Goal: Check status

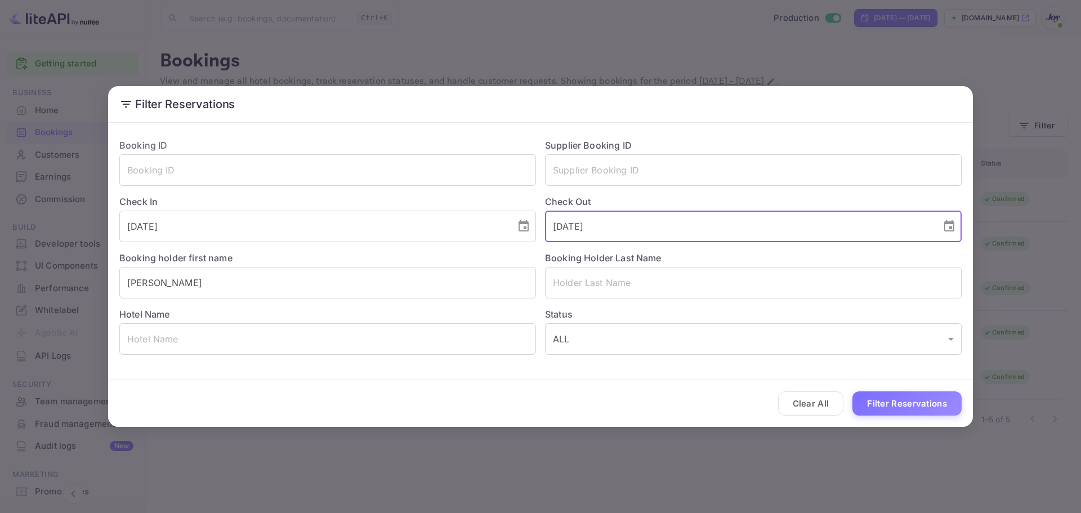
click at [417, 233] on div "Booking ID ​ Supplier Booking ID ​ Check In [DATE] ​ Check Out [DATE] ​ Booking…" at bounding box center [536, 242] width 852 height 225
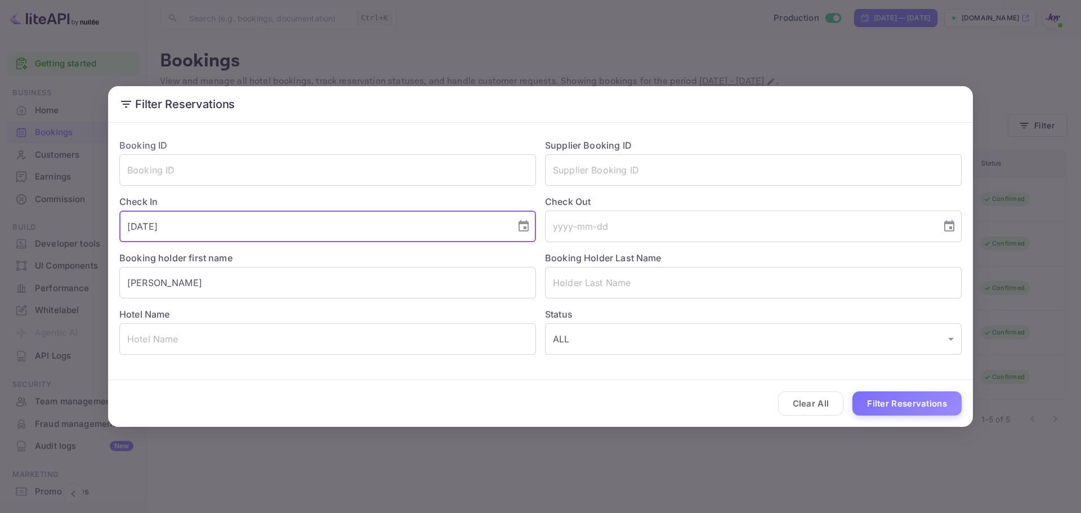
drag, startPoint x: 295, startPoint y: 231, endPoint x: 0, endPoint y: 198, distance: 296.4
click at [0, 198] on div "Filter Reservations Booking ID ​ Supplier Booking ID ​ Check In [DATE] ​ Check …" at bounding box center [540, 256] width 1081 height 513
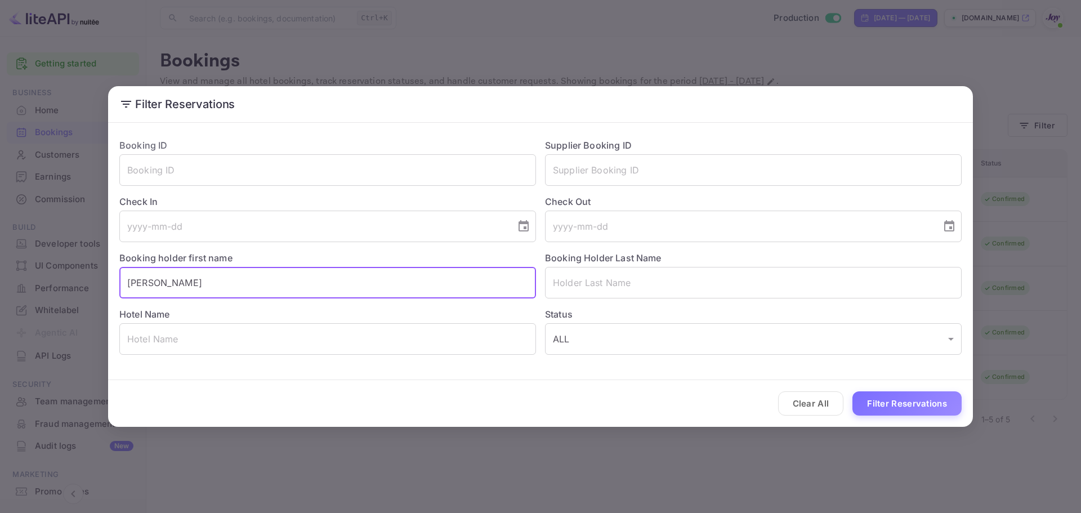
drag, startPoint x: 240, startPoint y: 279, endPoint x: 32, endPoint y: 269, distance: 208.6
click at [32, 269] on div "Filter Reservations Booking ID ​ Supplier Booking ID ​ Check In ​ Check Out ​ B…" at bounding box center [540, 256] width 1081 height 513
paste input "[MEDICAL_DATA][PERSON_NAME]"
click at [162, 284] on input "[MEDICAL_DATA][PERSON_NAME]" at bounding box center [327, 283] width 417 height 32
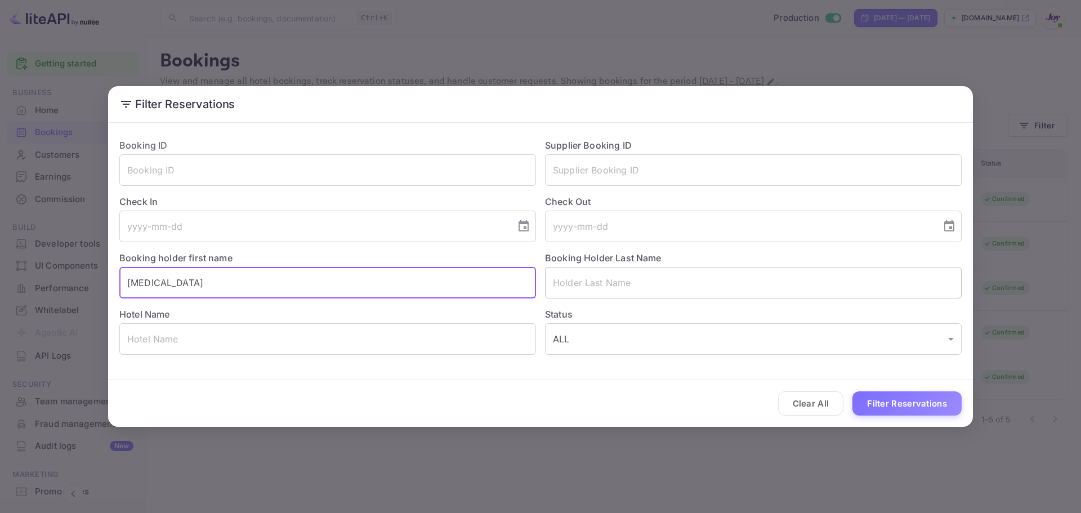
type input "[MEDICAL_DATA]"
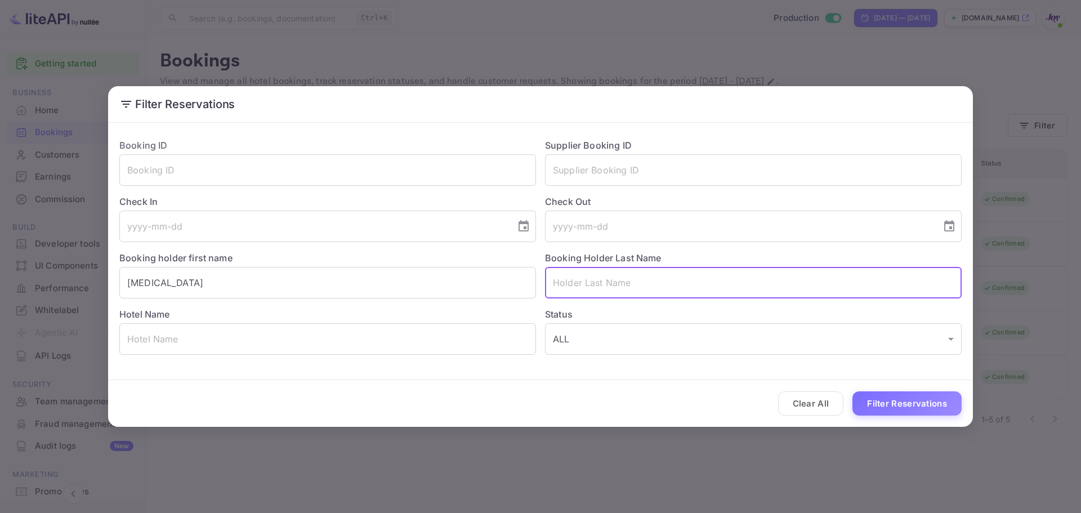
drag, startPoint x: 595, startPoint y: 283, endPoint x: 587, endPoint y: 292, distance: 12.4
click at [595, 283] on input "text" at bounding box center [753, 283] width 417 height 32
paste input "Parayko"
type input "Parayko"
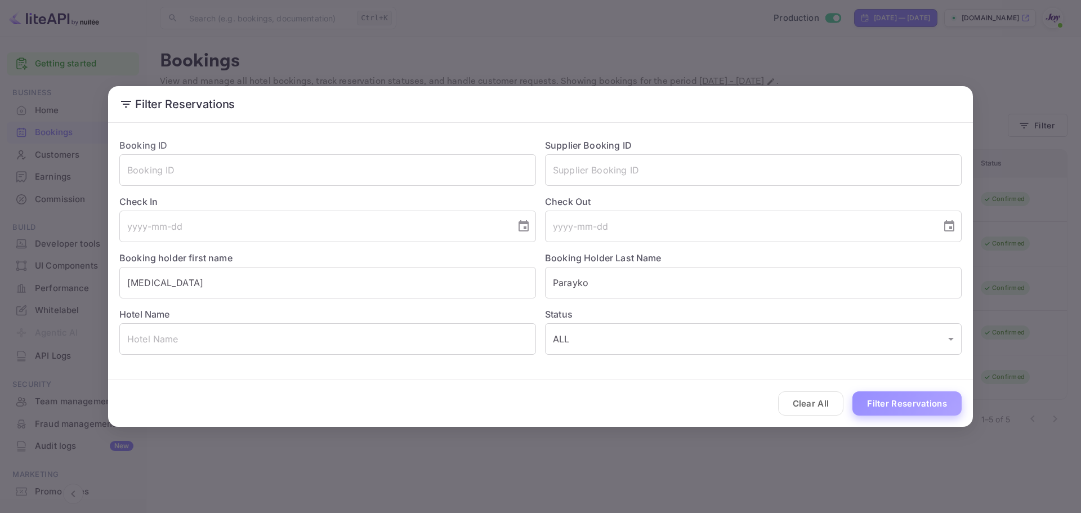
click at [877, 393] on button "Filter Reservations" at bounding box center [907, 403] width 109 height 24
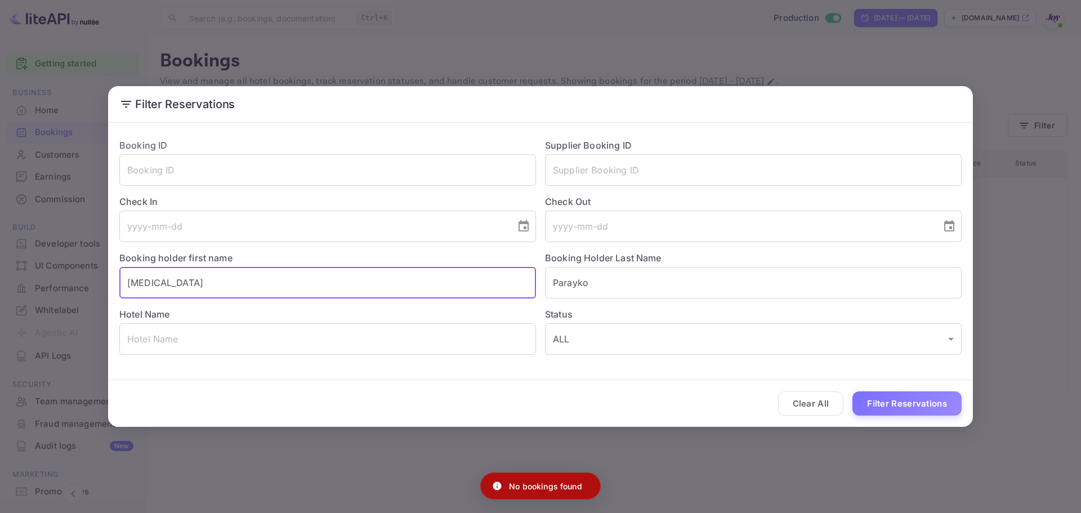
drag, startPoint x: 269, startPoint y: 288, endPoint x: 109, endPoint y: 292, distance: 160.0
click at [110, 292] on div "Booking ID ​ Supplier Booking ID ​ Check In ​ Check Out ​ Booking holder first …" at bounding box center [540, 246] width 865 height 239
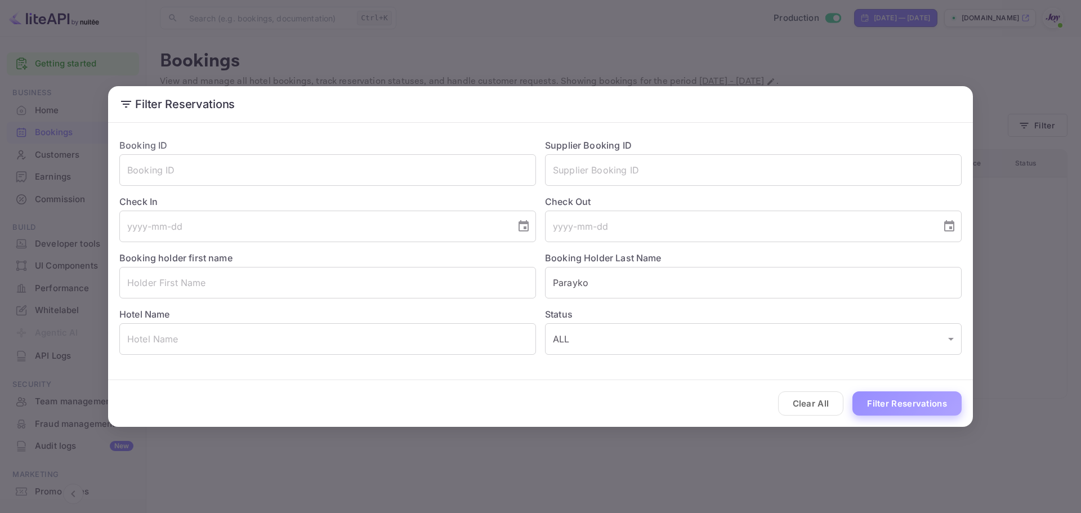
click at [893, 402] on button "Filter Reservations" at bounding box center [907, 403] width 109 height 24
click at [900, 404] on button "Filter Reservations" at bounding box center [907, 403] width 109 height 24
